Goal: Complete application form

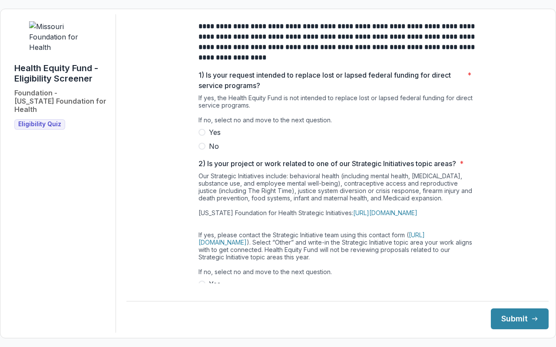
click at [201, 152] on label "No" at bounding box center [337, 146] width 278 height 10
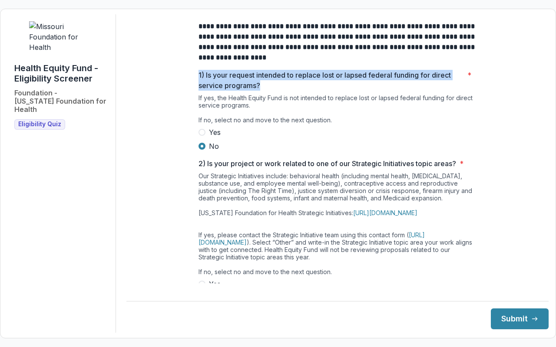
drag, startPoint x: 261, startPoint y: 92, endPoint x: 197, endPoint y: 77, distance: 65.9
click at [198, 77] on p "1) Is your request intended to replace lost or lapsed federal funding for direc…" at bounding box center [330, 80] width 265 height 21
copy p "1) Is your request intended to replace lost or lapsed federal funding for direc…"
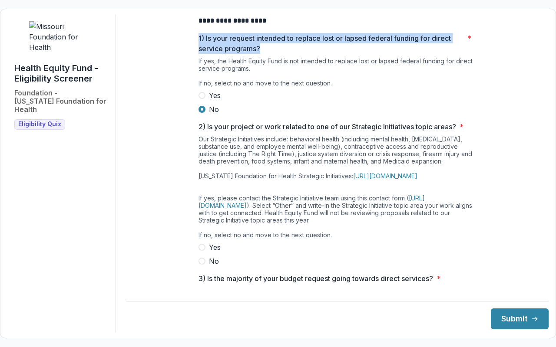
scroll to position [59, 0]
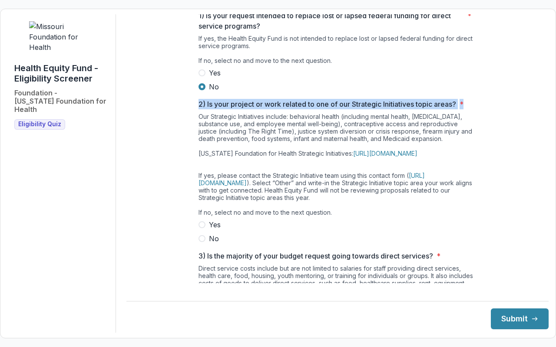
drag, startPoint x: 196, startPoint y: 112, endPoint x: 468, endPoint y: 112, distance: 271.8
click at [468, 112] on div "**********" at bounding box center [337, 210] width 292 height 511
copy span "2) Is your project or work related to one of our Strategic Initiatives topic ar…"
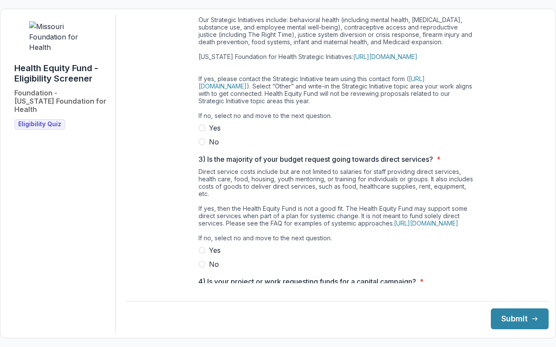
scroll to position [158, 0]
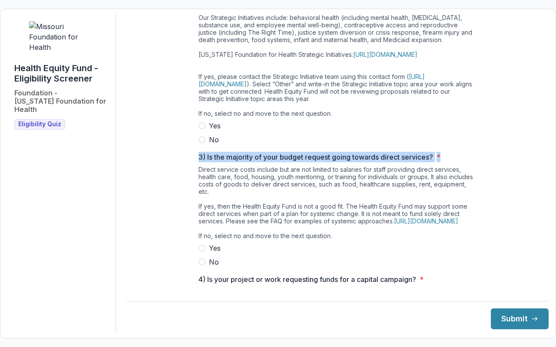
drag, startPoint x: 196, startPoint y: 174, endPoint x: 443, endPoint y: 166, distance: 247.1
click at [443, 166] on div "**********" at bounding box center [337, 111] width 292 height 511
copy span "3) Is the majority of your budget request going towards direct services? *"
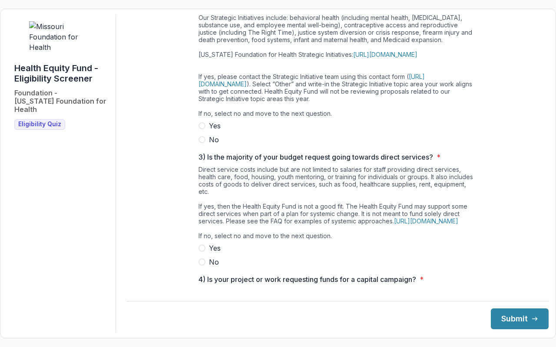
click at [300, 196] on div "Direct service costs include but are not limited to salaries for staff providin…" at bounding box center [337, 204] width 278 height 77
drag, startPoint x: 378, startPoint y: 244, endPoint x: 186, endPoint y: 171, distance: 205.0
click at [186, 171] on div "**********" at bounding box center [337, 111] width 422 height 511
copy div "3) Is the majority of your budget request going towards direct services? * Dire…"
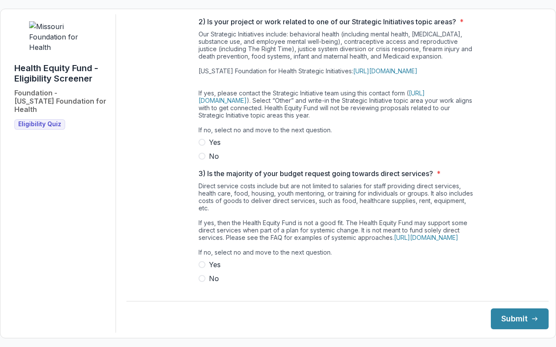
scroll to position [149, 0]
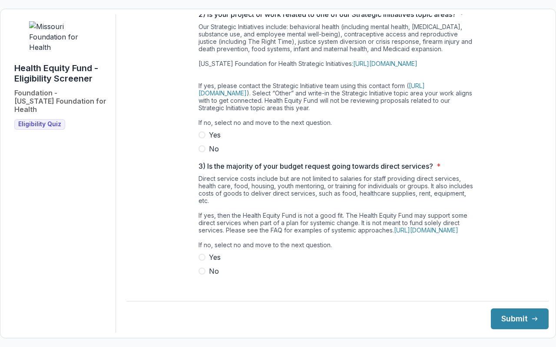
click at [198, 140] on label "Yes" at bounding box center [337, 135] width 278 height 10
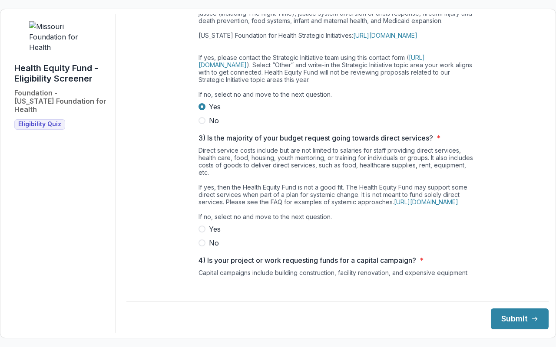
scroll to position [178, 0]
click at [199, 246] on span at bounding box center [201, 242] width 7 height 7
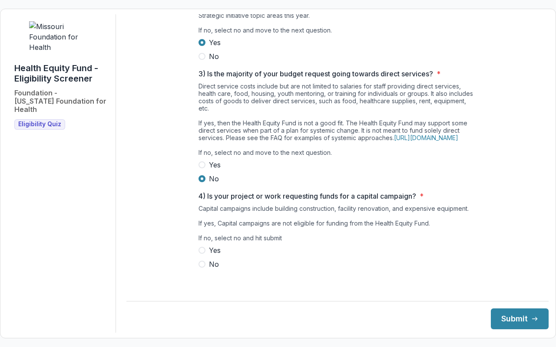
scroll to position [257, 0]
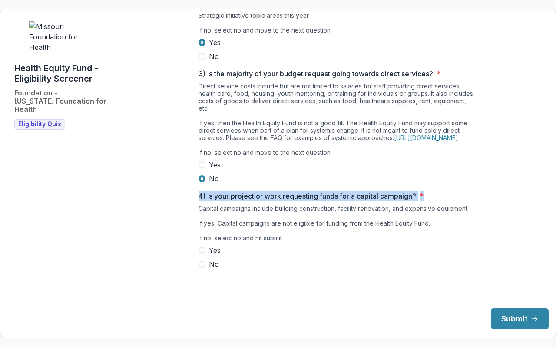
drag, startPoint x: 197, startPoint y: 201, endPoint x: 439, endPoint y: 207, distance: 242.3
click at [439, 201] on span "4) Is your project or work requesting funds for a capital campaign? *" at bounding box center [334, 196] width 273 height 10
copy span "4) Is your project or work requesting funds for a capital campaign? *"
click at [213, 270] on span "No" at bounding box center [214, 264] width 10 height 10
click at [516, 315] on button "Submit" at bounding box center [520, 319] width 58 height 21
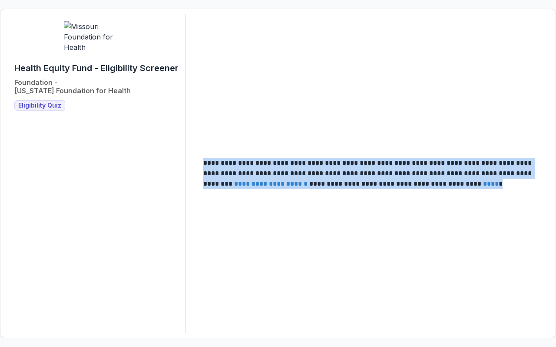
drag, startPoint x: 201, startPoint y: 159, endPoint x: 444, endPoint y: 181, distance: 244.5
click at [444, 181] on main "**********" at bounding box center [372, 173] width 352 height 45
copy p "**********"
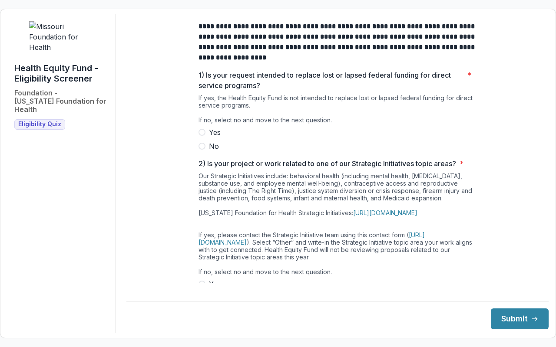
click at [202, 150] on span at bounding box center [201, 146] width 7 height 7
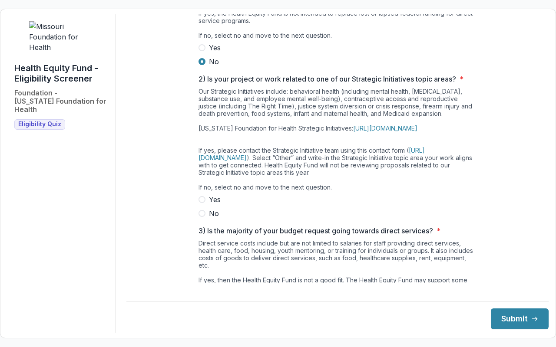
scroll to position [86, 0]
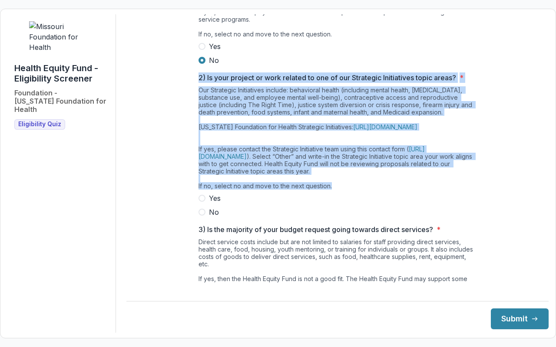
drag, startPoint x: 195, startPoint y: 86, endPoint x: 348, endPoint y: 202, distance: 192.1
click at [348, 202] on div "**********" at bounding box center [337, 183] width 292 height 511
copy div "2) Is your project or work related to one of our Strategic Initiatives topic ar…"
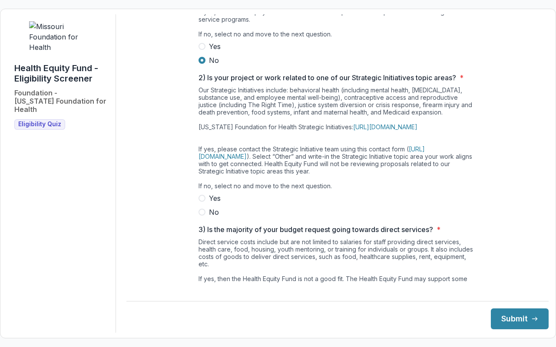
click at [206, 217] on label "No" at bounding box center [337, 212] width 278 height 10
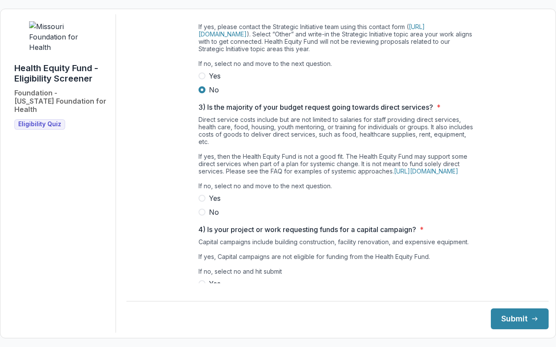
scroll to position [215, 0]
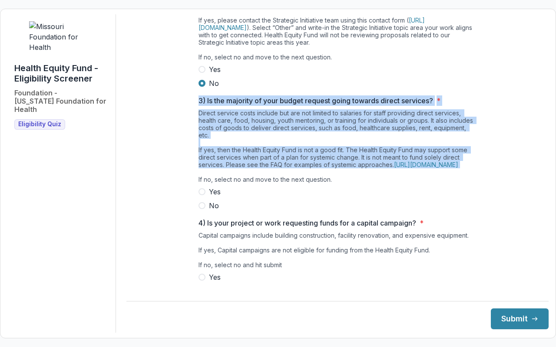
drag, startPoint x: 367, startPoint y: 191, endPoint x: 169, endPoint y: 113, distance: 212.7
click at [169, 113] on div "**********" at bounding box center [337, 54] width 422 height 511
copy div "3) Is the majority of your budget request going towards direct services? * Dire…"
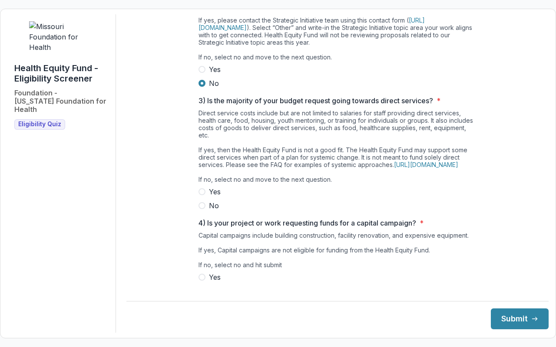
click at [202, 209] on span at bounding box center [201, 205] width 7 height 7
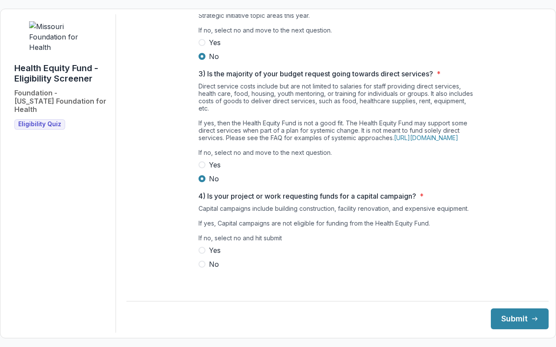
scroll to position [257, 0]
click at [204, 269] on label "No" at bounding box center [337, 264] width 278 height 10
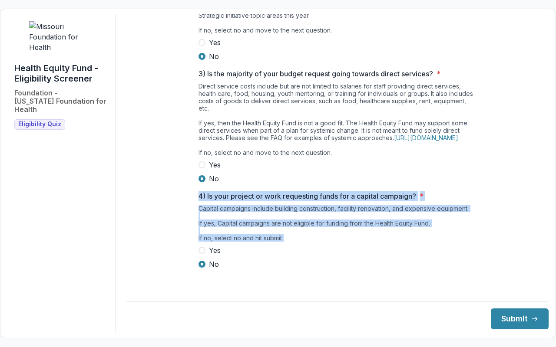
drag, startPoint x: 226, startPoint y: 275, endPoint x: 190, endPoint y: 202, distance: 81.2
click at [190, 202] on div "**********" at bounding box center [337, 28] width 422 height 511
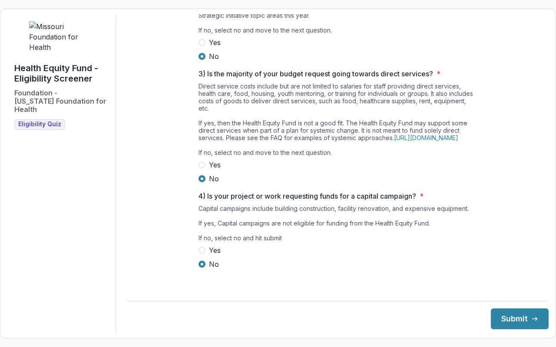
click at [155, 191] on div "**********" at bounding box center [337, 28] width 422 height 511
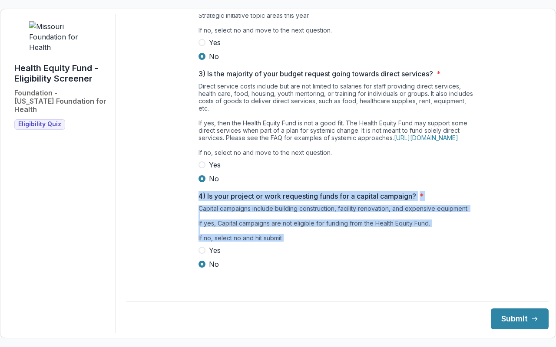
drag, startPoint x: 230, startPoint y: 276, endPoint x: 188, endPoint y: 204, distance: 82.5
click at [188, 204] on div "**********" at bounding box center [337, 28] width 422 height 511
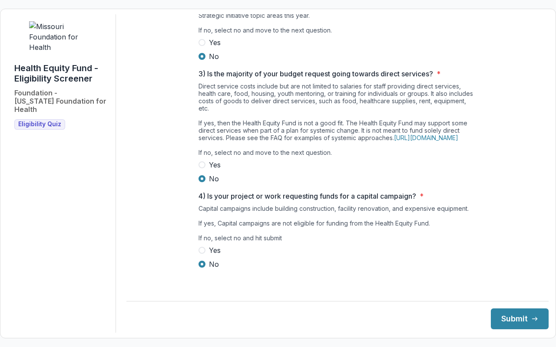
click at [150, 205] on div "**********" at bounding box center [337, 28] width 422 height 511
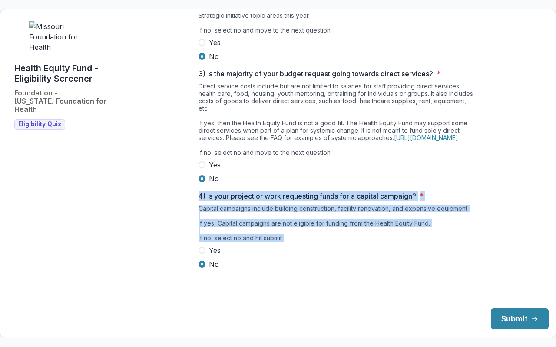
drag, startPoint x: 218, startPoint y: 270, endPoint x: 199, endPoint y: 200, distance: 72.9
click at [199, 200] on div "4) Is your project or work requesting funds for a capital campaign? * Capital c…" at bounding box center [337, 230] width 278 height 79
copy div "4) Is your project or work requesting funds for a capital campaign? * Capital c…"
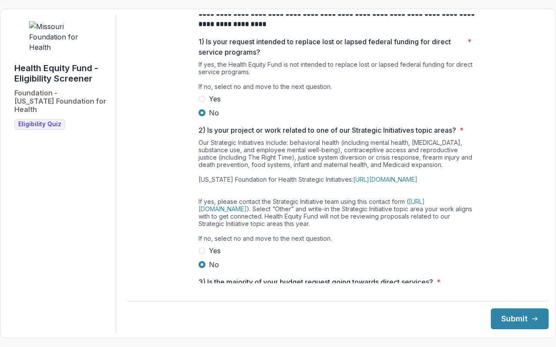
scroll to position [0, 0]
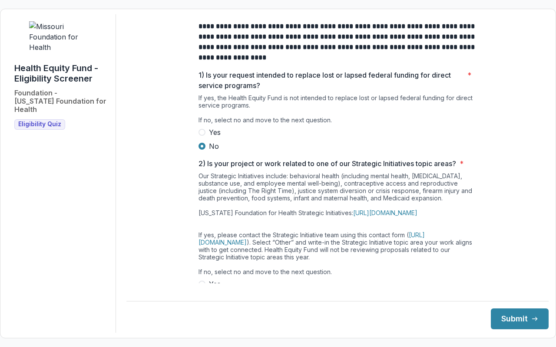
click at [161, 211] on div "**********" at bounding box center [337, 269] width 422 height 511
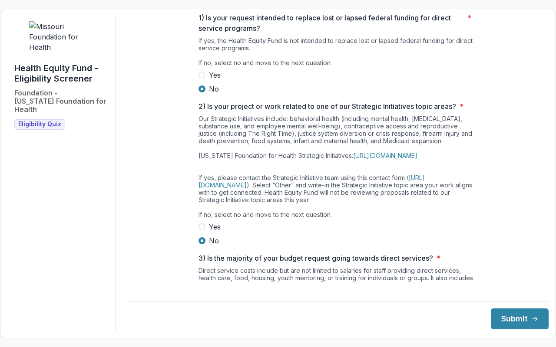
scroll to position [61, 0]
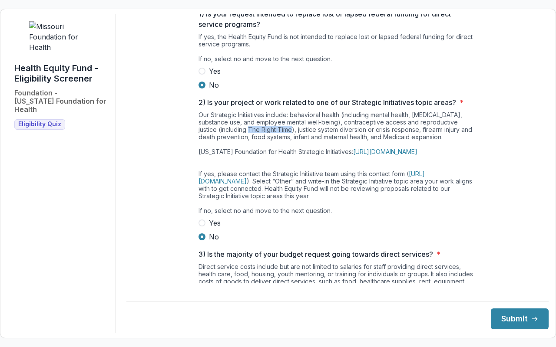
drag, startPoint x: 227, startPoint y: 134, endPoint x: 270, endPoint y: 136, distance: 42.1
click at [270, 136] on div "Our Strategic Initiatives include: behavioral health (including mental health, …" at bounding box center [337, 164] width 278 height 107
copy div "The Right Time"
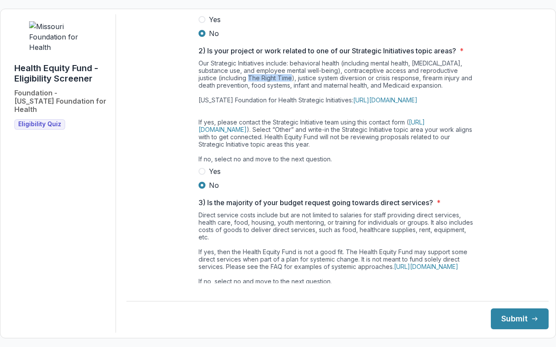
scroll to position [122, 0]
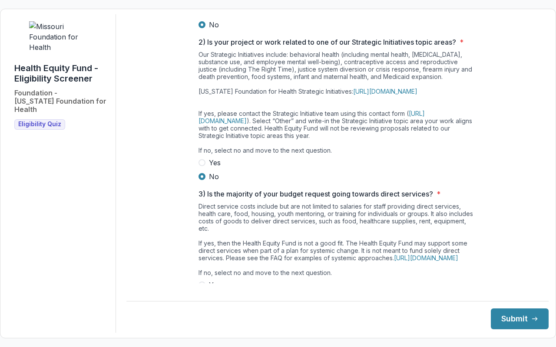
click at [493, 187] on div "**********" at bounding box center [337, 148] width 422 height 511
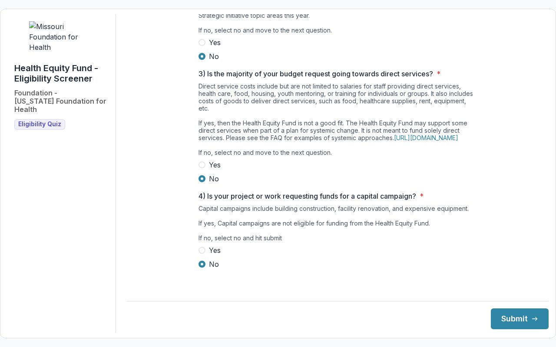
scroll to position [257, 0]
click at [518, 318] on button "Submit" at bounding box center [520, 319] width 58 height 21
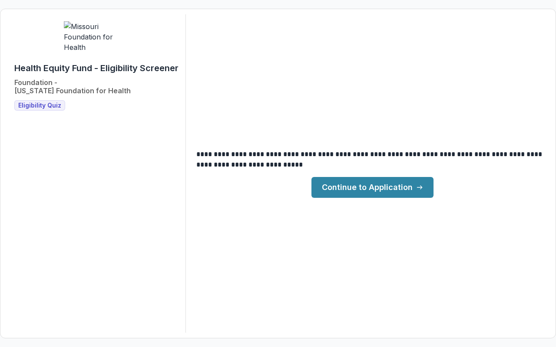
click at [400, 185] on link "Continue to Application" at bounding box center [372, 187] width 122 height 21
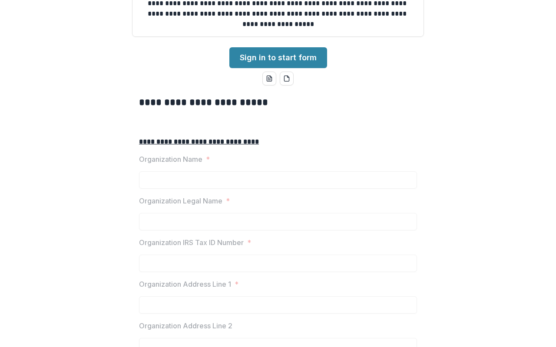
scroll to position [97, 0]
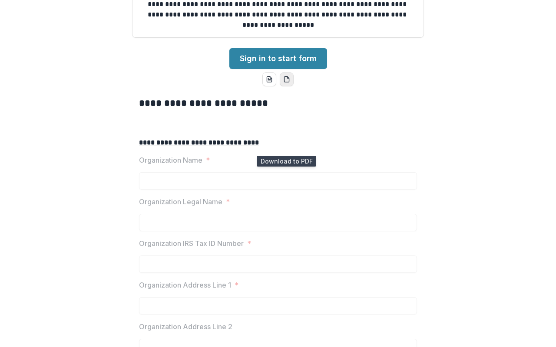
click at [284, 82] on icon "pdf-download" at bounding box center [286, 80] width 5 height 6
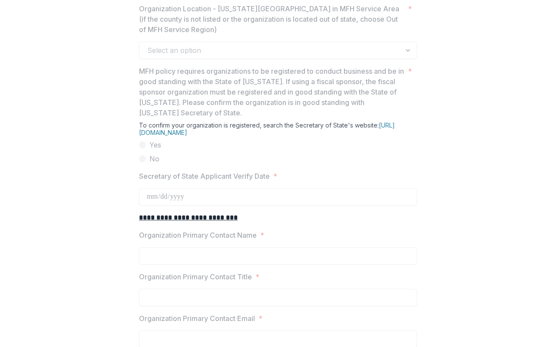
scroll to position [728, 0]
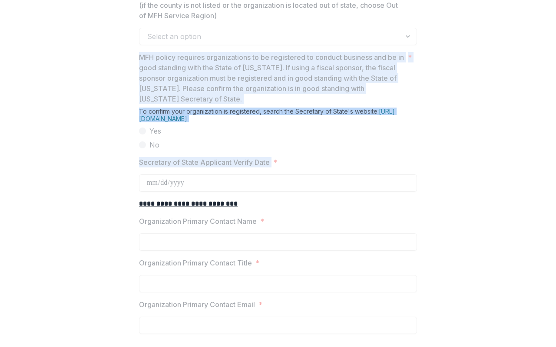
drag, startPoint x: 130, startPoint y: 122, endPoint x: 333, endPoint y: 223, distance: 226.6
click at [333, 223] on div "**********" at bounding box center [277, 18] width 549 height 1119
copy div "MFH policy requires organizations to be registered to conduct business and be i…"
click at [214, 122] on link "https://bsd.sos.mo.gov/BusinessEntity/BESearch.aspx?SearchType=0" at bounding box center [267, 115] width 256 height 15
click at [213, 45] on div "Select an option" at bounding box center [278, 36] width 278 height 17
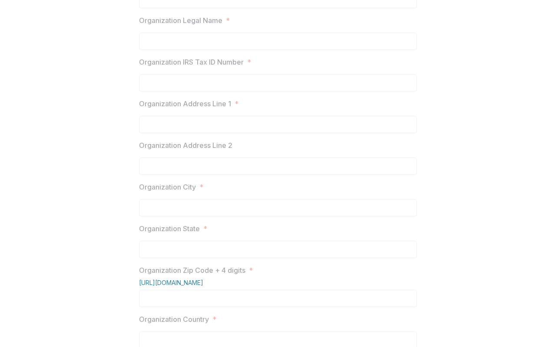
scroll to position [295, 0]
